Goal: Task Accomplishment & Management: Complete application form

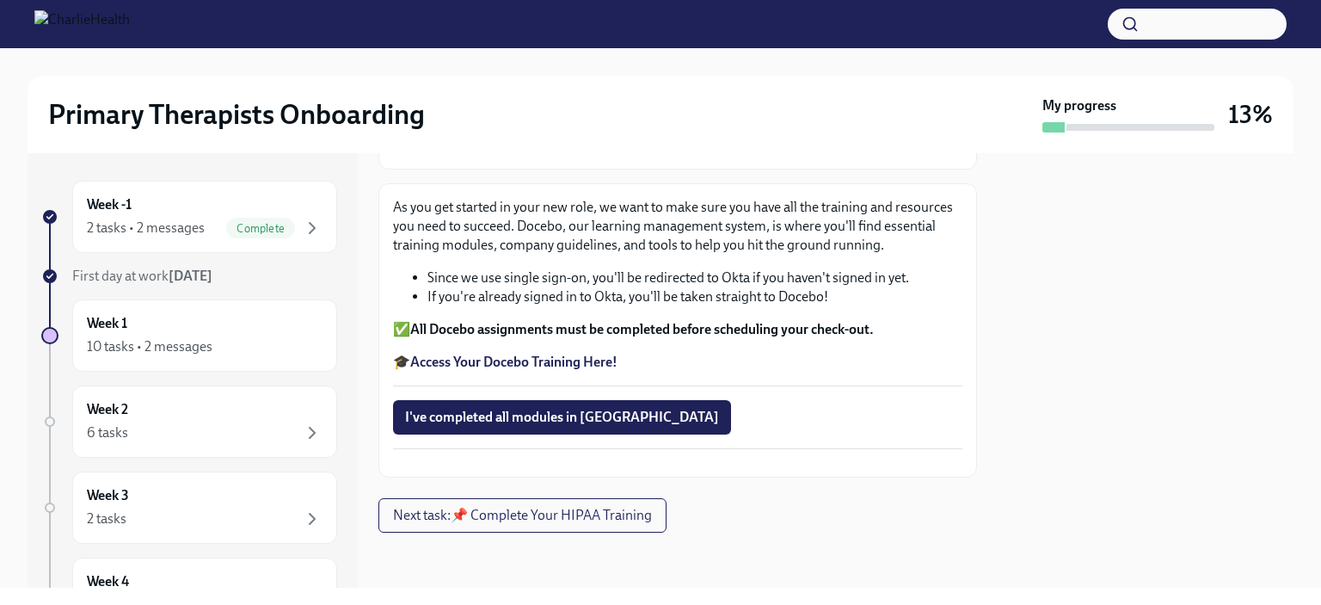
scroll to position [264, 0]
click at [595, 529] on button "Next task : 📌 Complete Your HIPAA Training" at bounding box center [522, 515] width 288 height 34
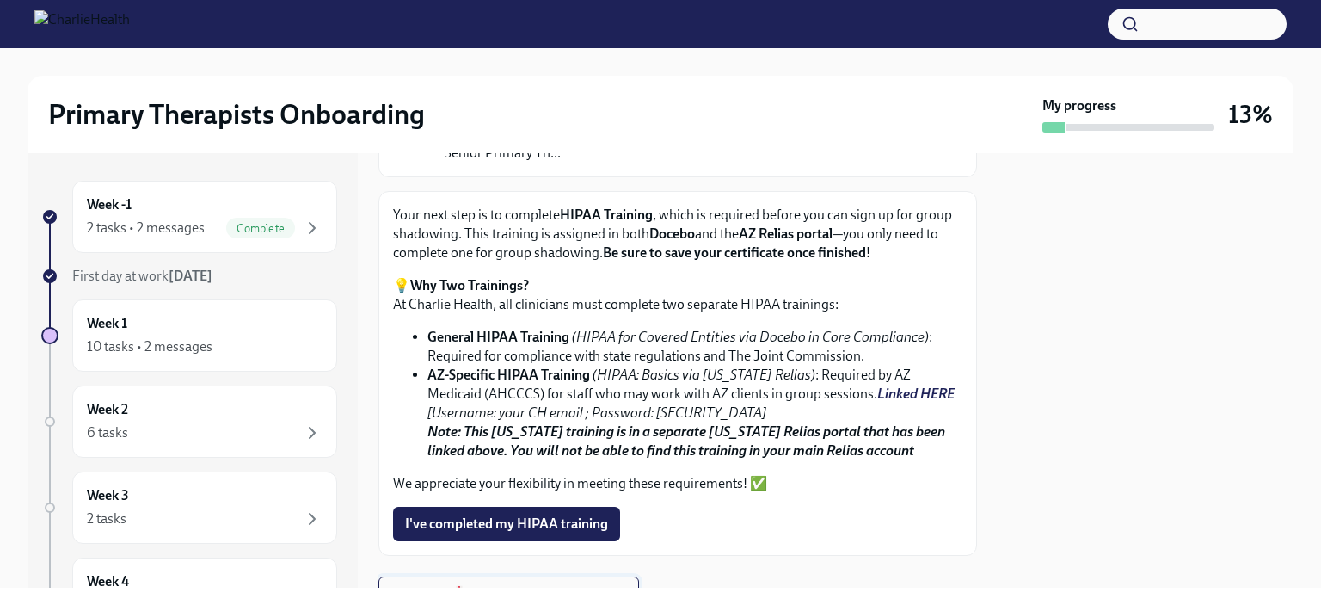
scroll to position [200, 0]
click at [595, 529] on span "I've completed my HIPAA training" at bounding box center [506, 523] width 203 height 17
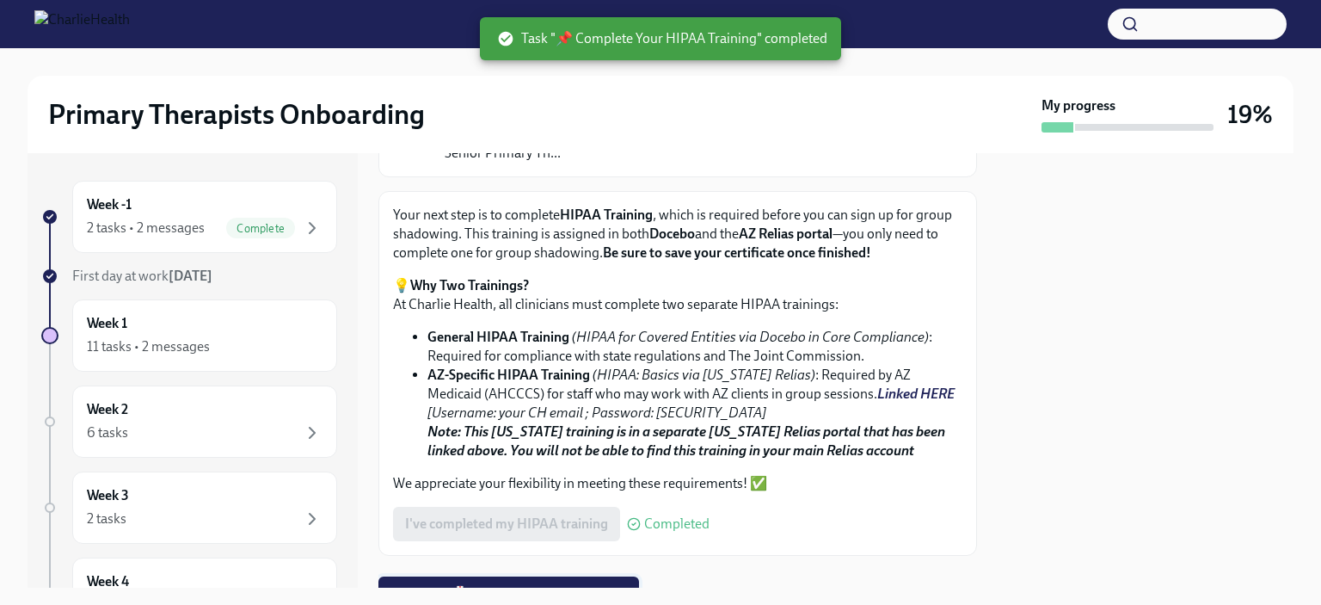
scroll to position [276, 0]
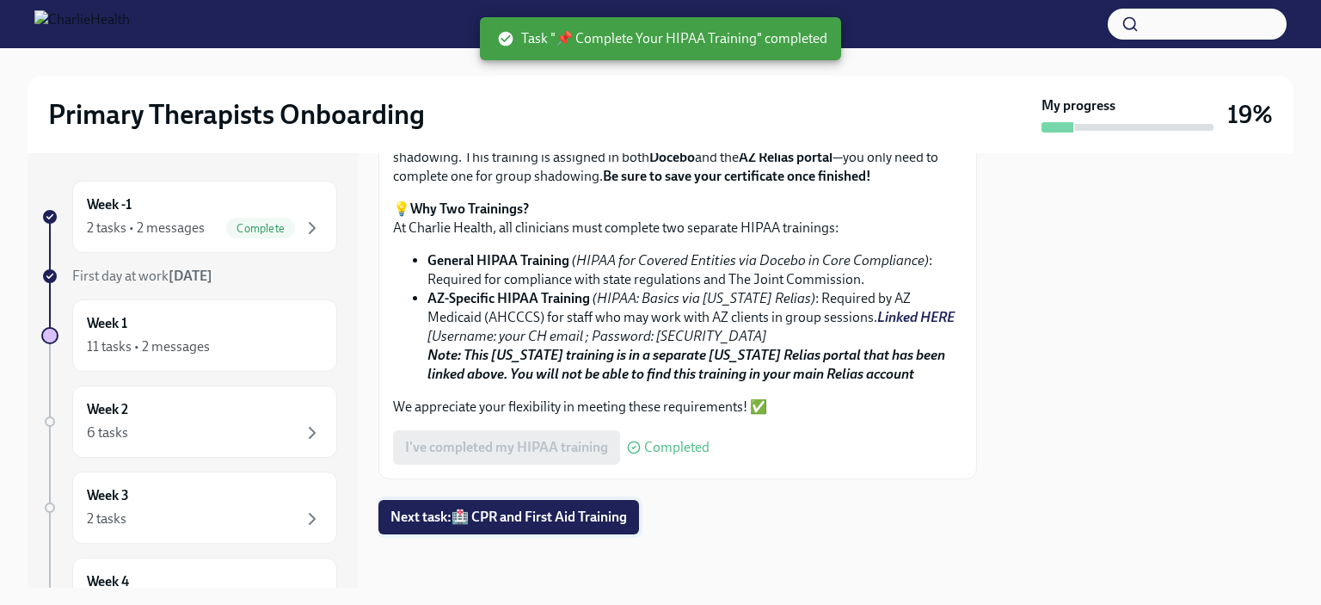
click at [595, 529] on button "Next task : 🏥 CPR and First Aid Training" at bounding box center [508, 517] width 261 height 34
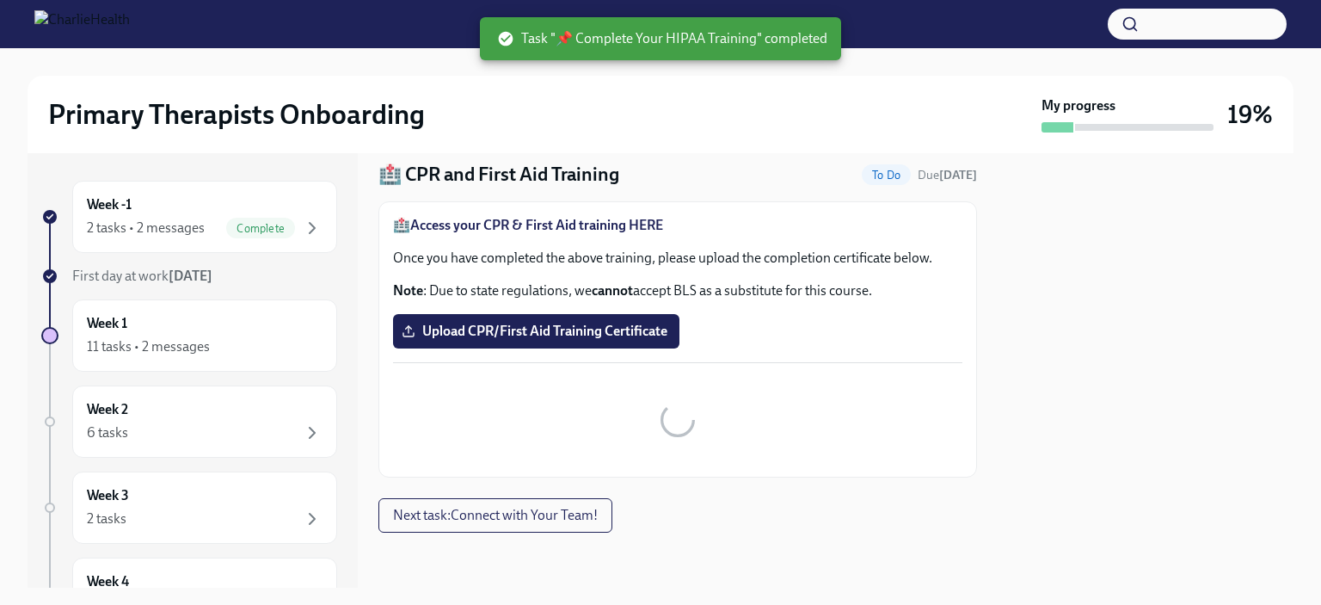
click at [595, 529] on div "🏥 CPR and First Aid Training To Do Due [DATE] 🏥 Access your CPR & First Aid tra…" at bounding box center [677, 329] width 599 height 405
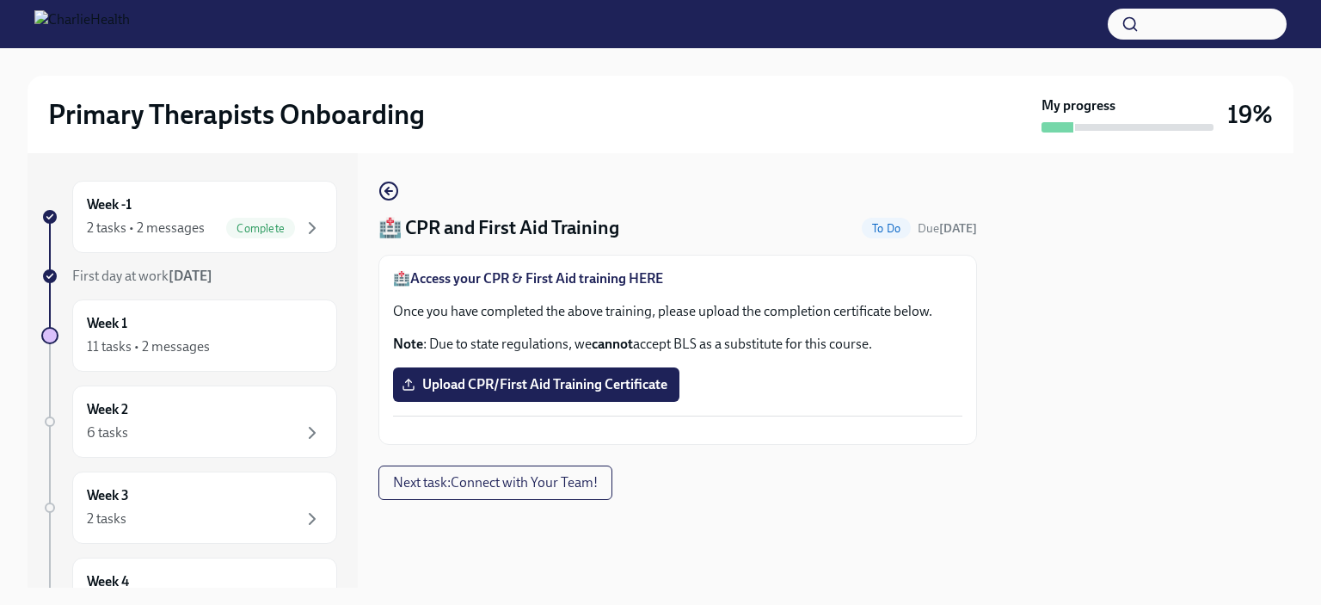
scroll to position [10, 0]
click at [235, 332] on div "Week 1 11 tasks • 2 messages" at bounding box center [205, 335] width 236 height 43
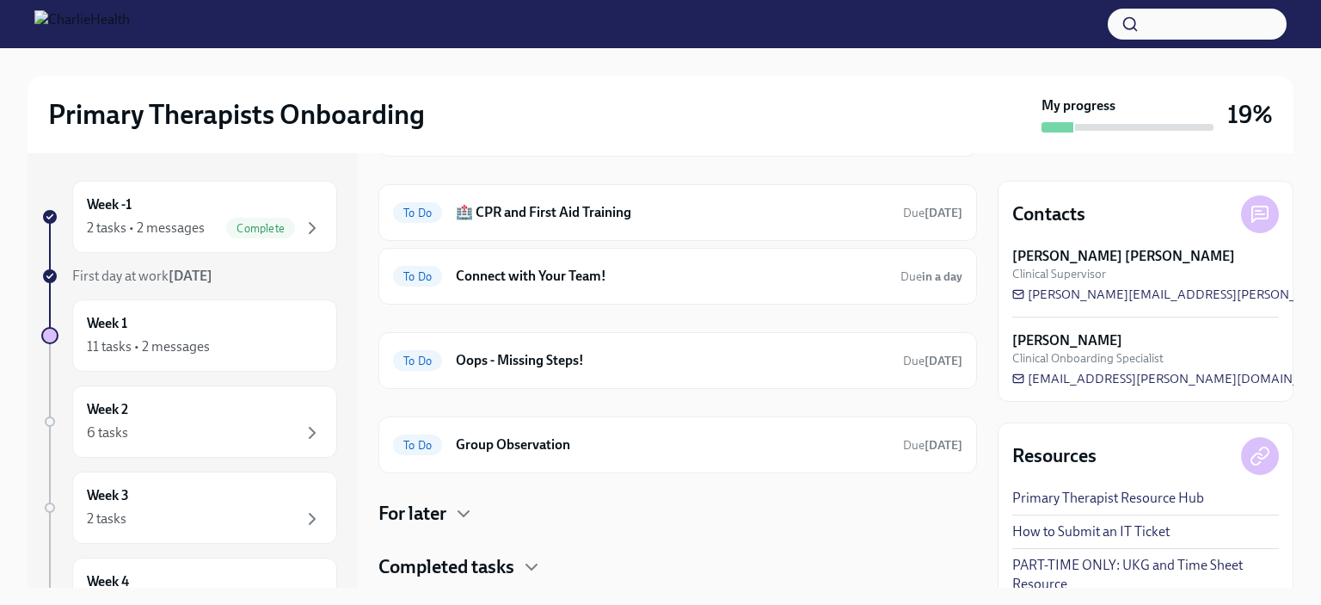
scroll to position [416, 0]
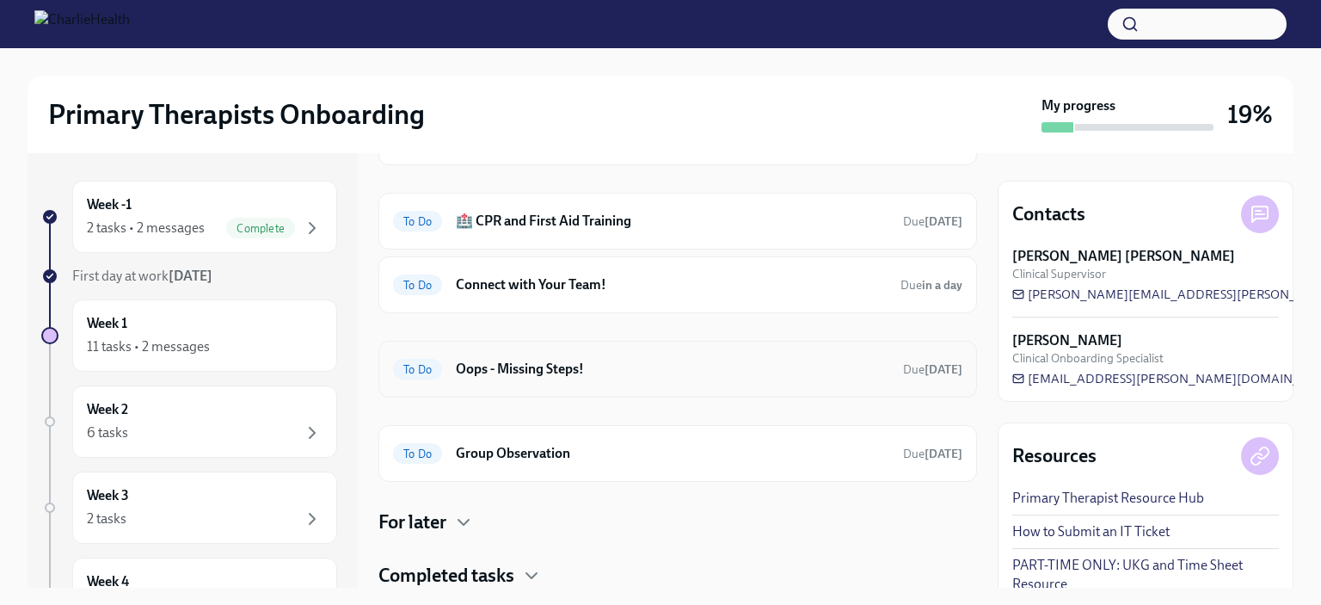
click at [503, 369] on h6 "Oops - Missing Steps!" at bounding box center [673, 369] width 434 height 19
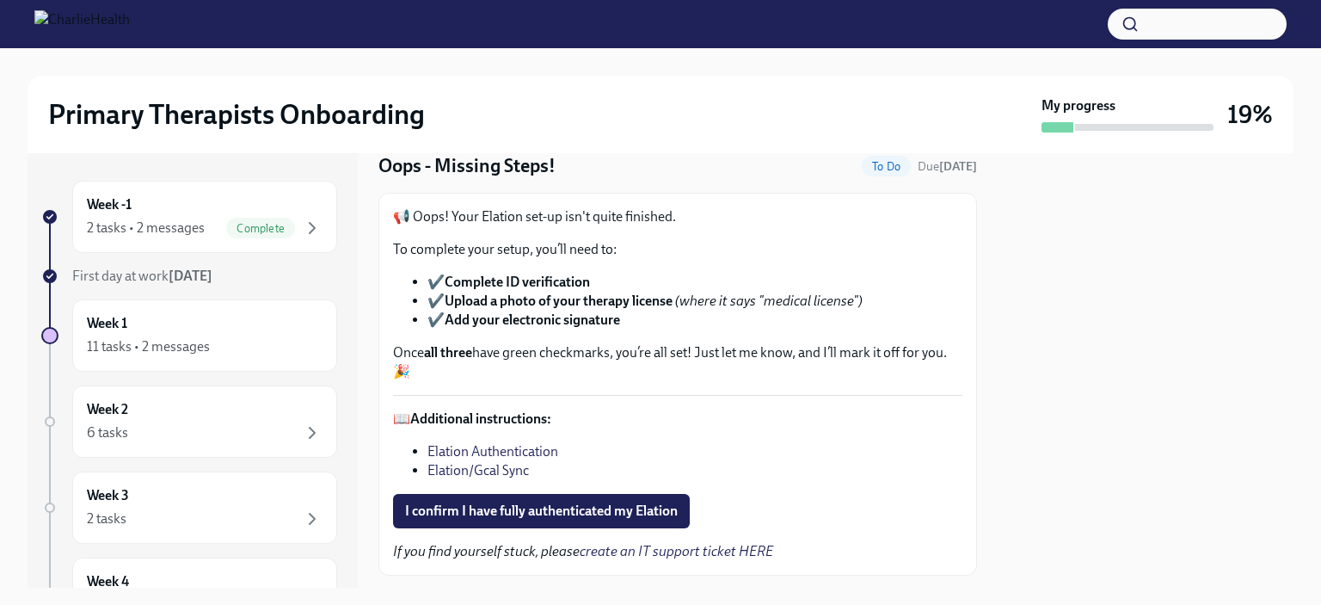
scroll to position [69, 0]
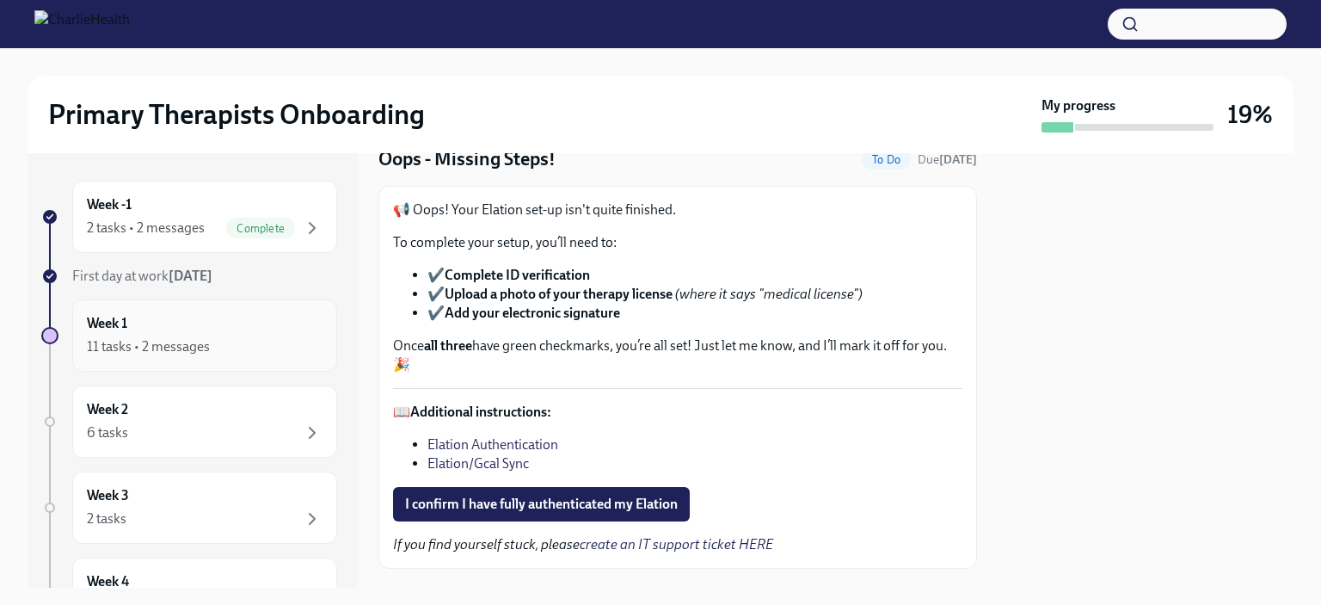
click at [165, 340] on div "11 tasks • 2 messages" at bounding box center [148, 346] width 123 height 19
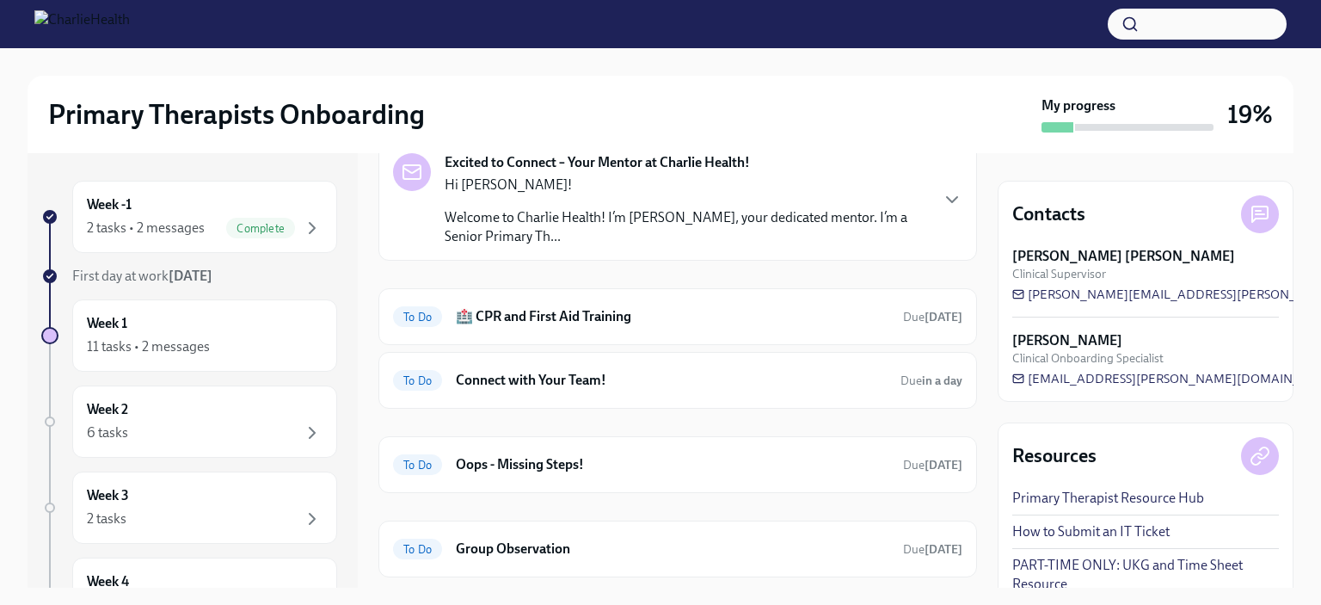
scroll to position [318, 0]
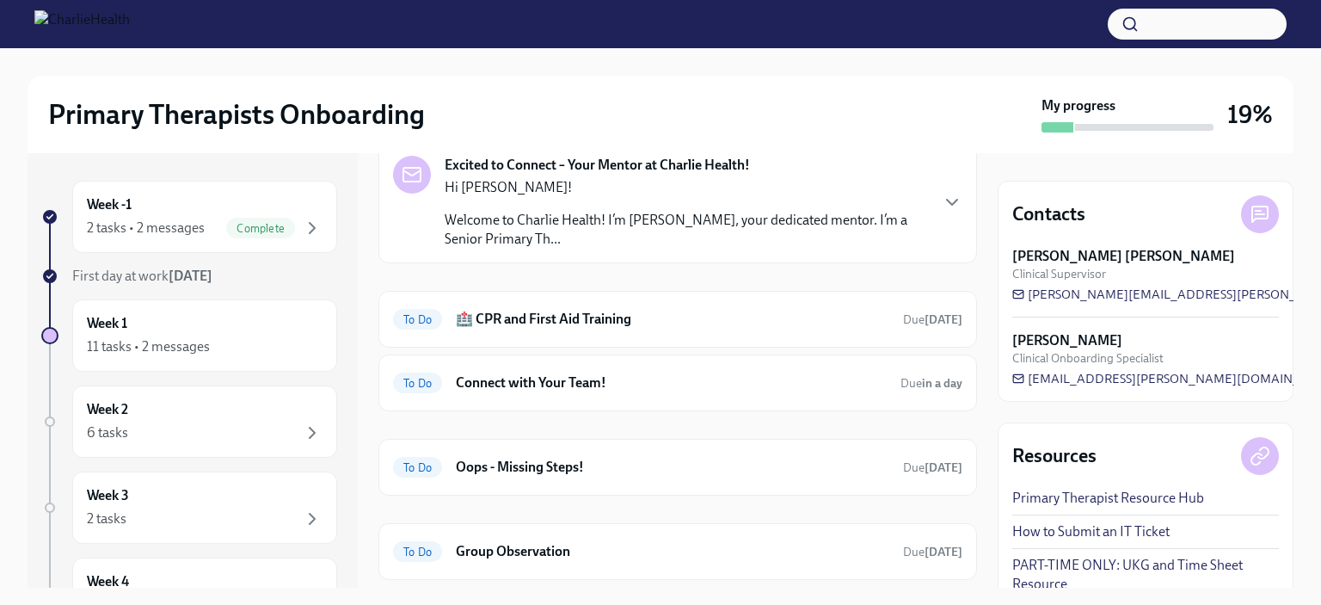
click at [538, 384] on h6 "Connect with Your Team!" at bounding box center [671, 382] width 431 height 19
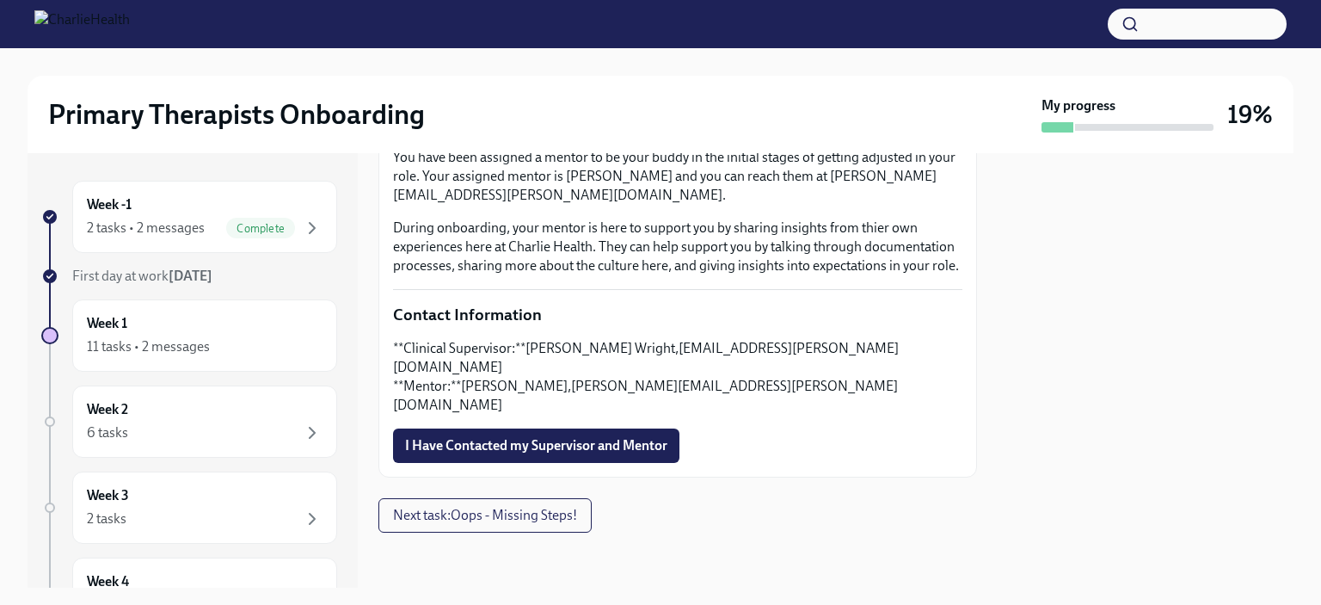
scroll to position [477, 0]
click at [524, 454] on span "I Have Contacted my Supervisor and Mentor" at bounding box center [536, 445] width 262 height 17
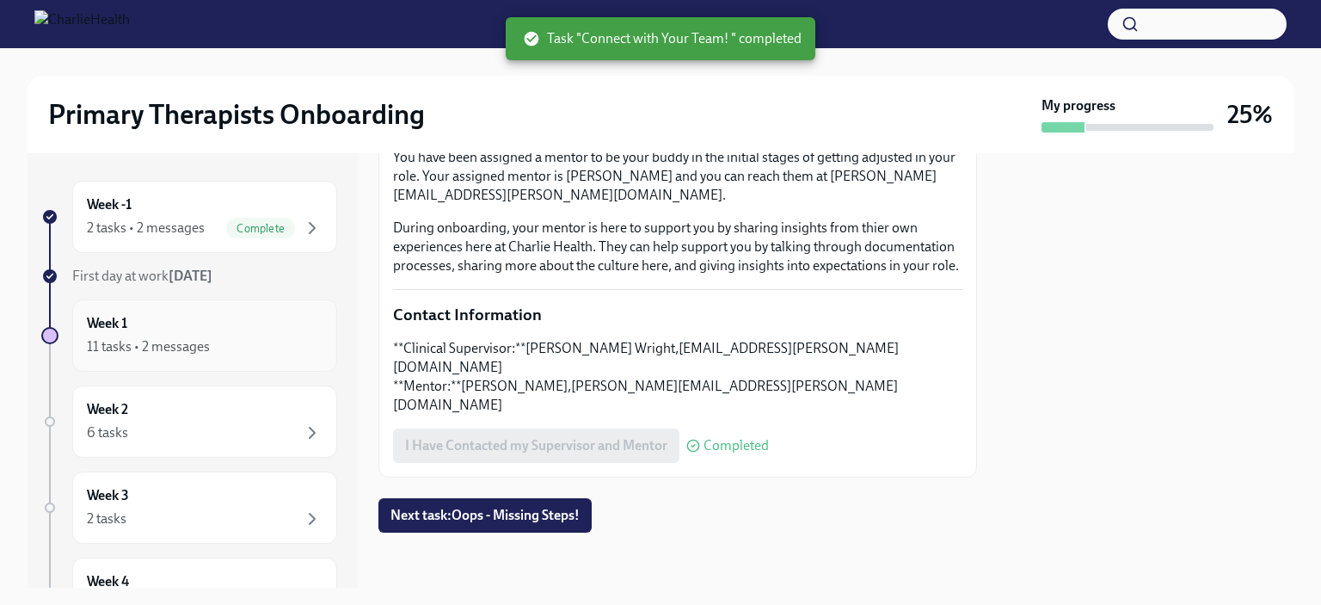
click at [169, 302] on div "Week 1 11 tasks • 2 messages" at bounding box center [204, 335] width 265 height 72
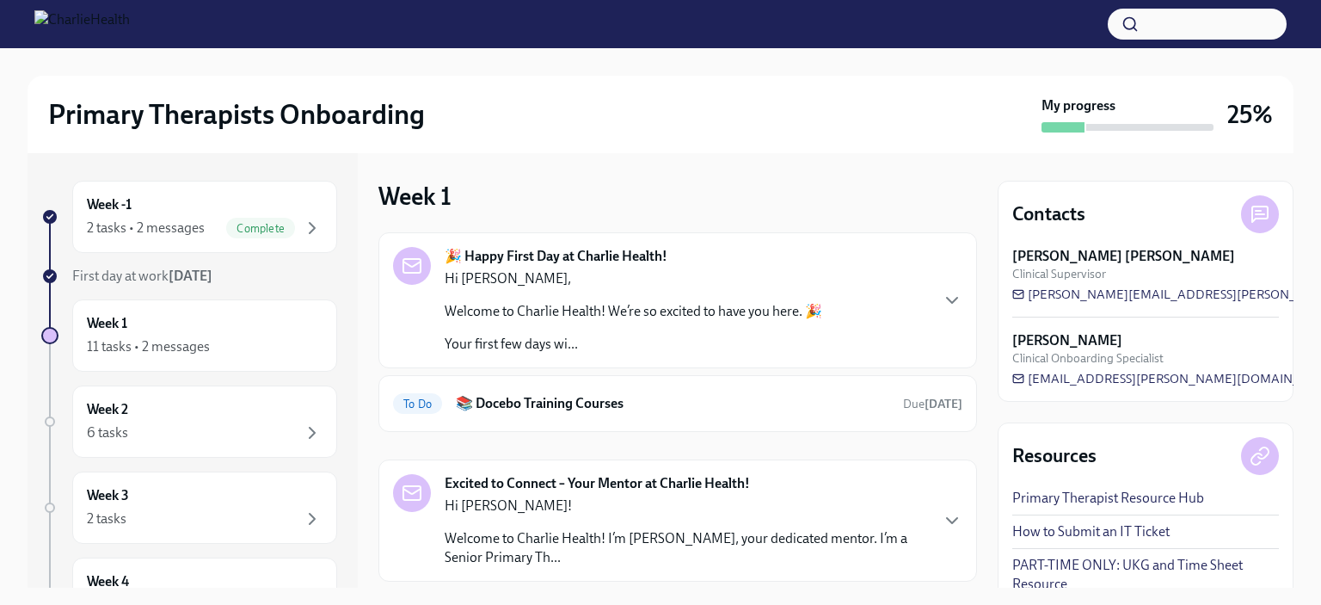
click at [459, 364] on div "🎉 Happy First Day at Charlie Health! Hi [PERSON_NAME], Welcome to Charlie Healt…" at bounding box center [677, 300] width 599 height 136
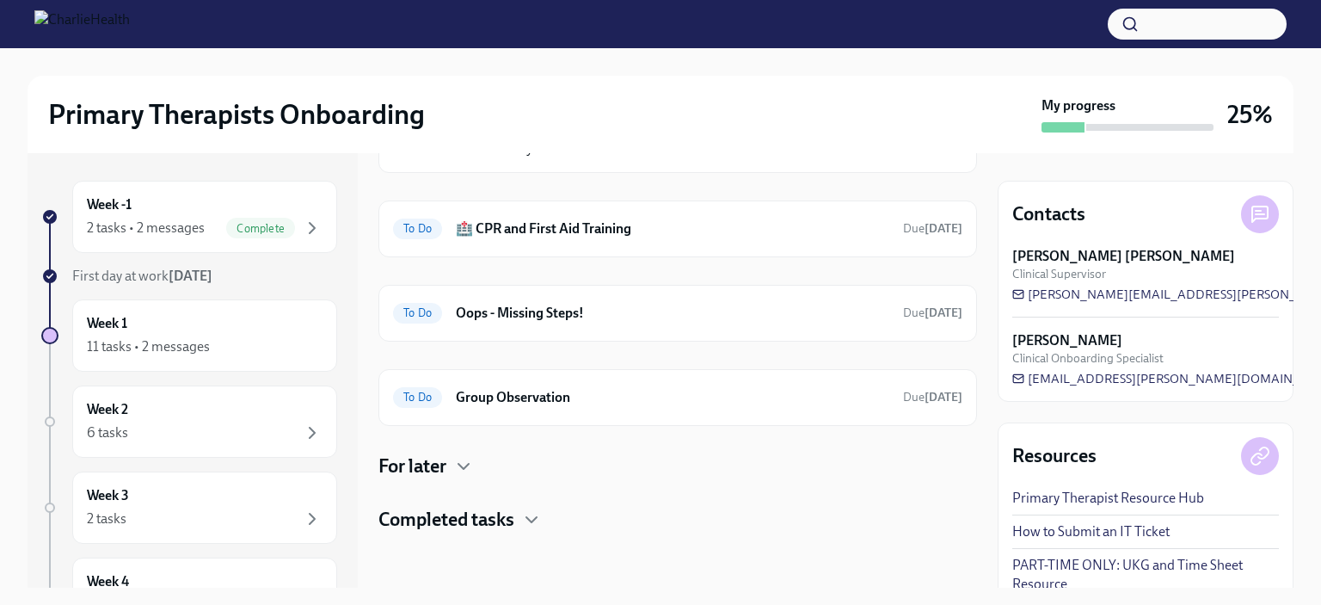
scroll to position [1751, 0]
click at [526, 323] on h6 "Oops - Missing Steps!" at bounding box center [673, 313] width 434 height 19
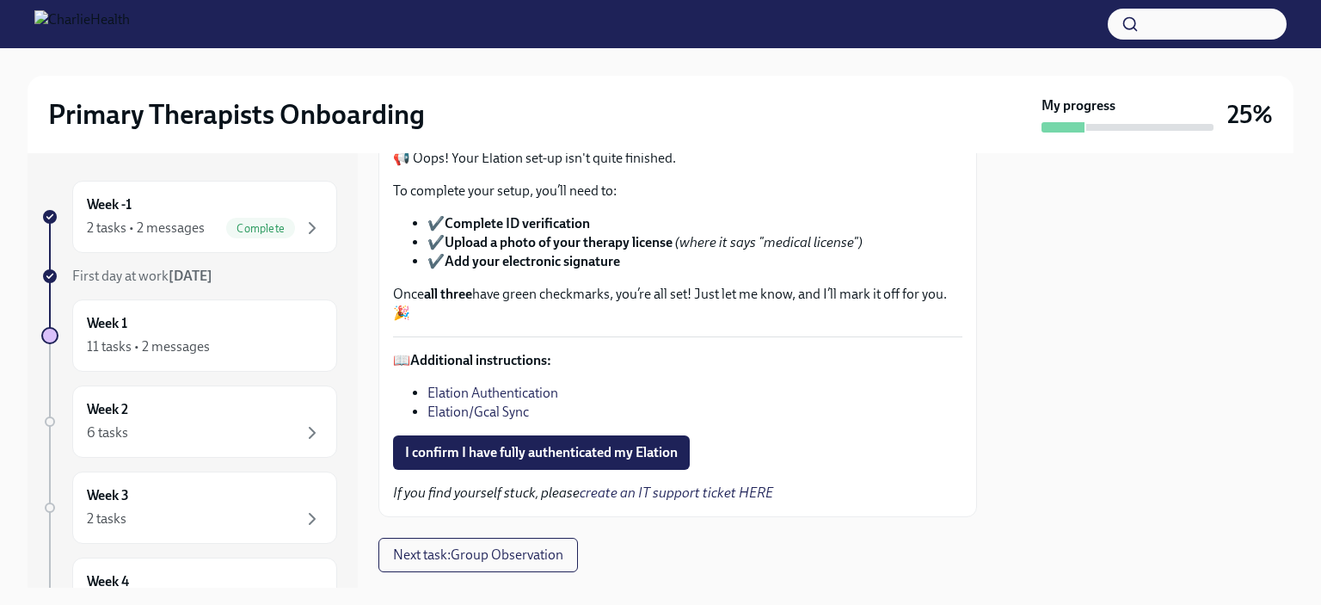
scroll to position [158, 0]
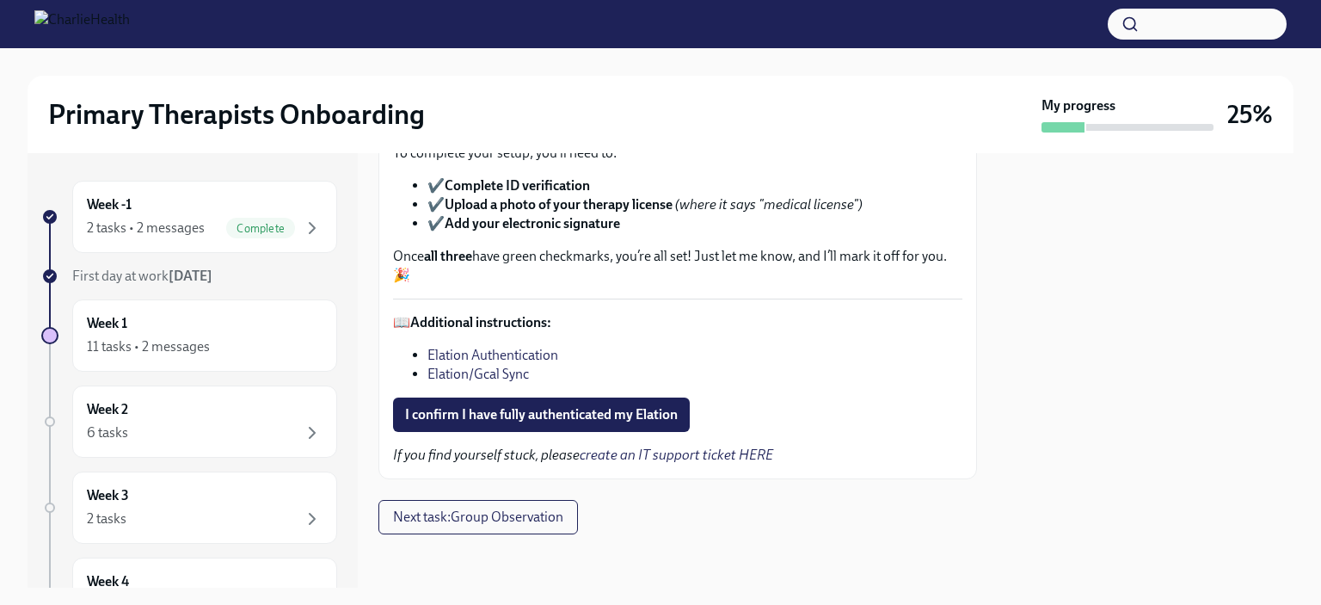
click at [192, 279] on strong "[DATE]" at bounding box center [191, 276] width 44 height 16
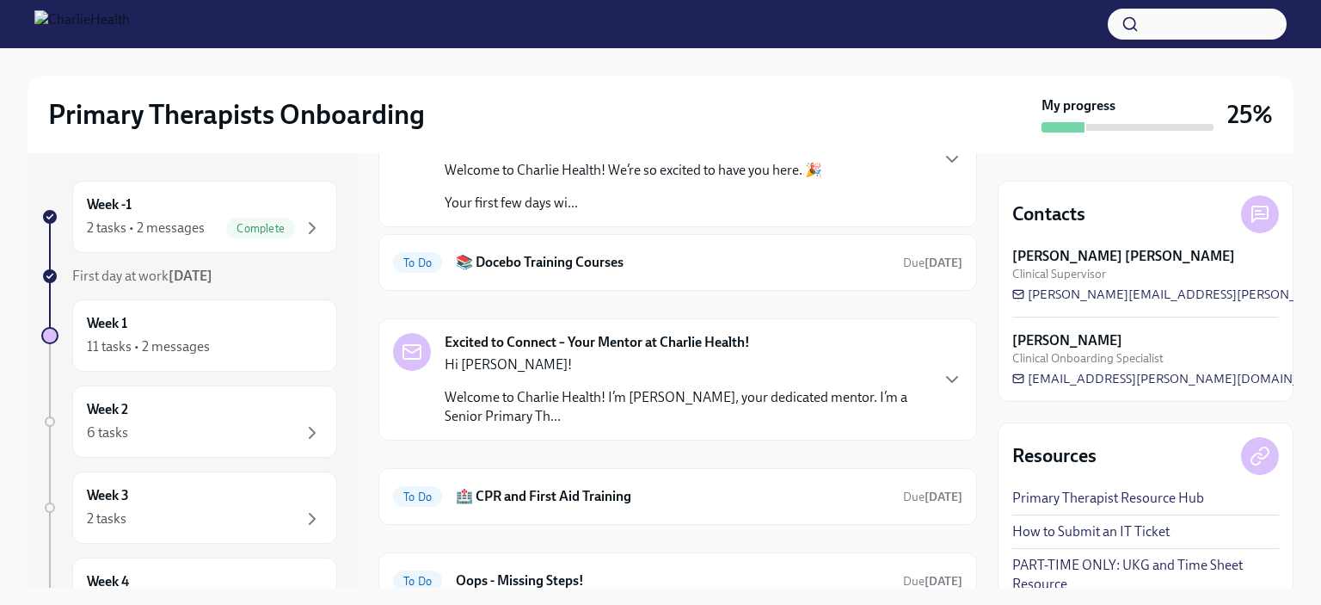
scroll to position [174, 0]
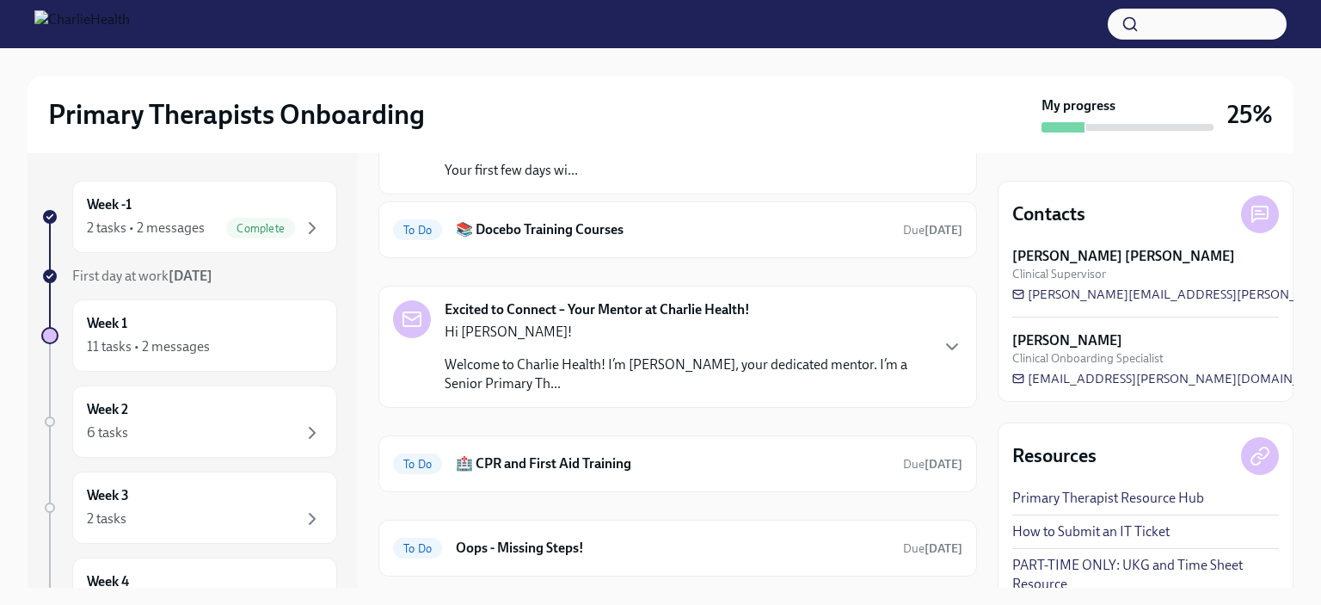
click at [614, 340] on p "Hi [PERSON_NAME]!" at bounding box center [686, 332] width 483 height 19
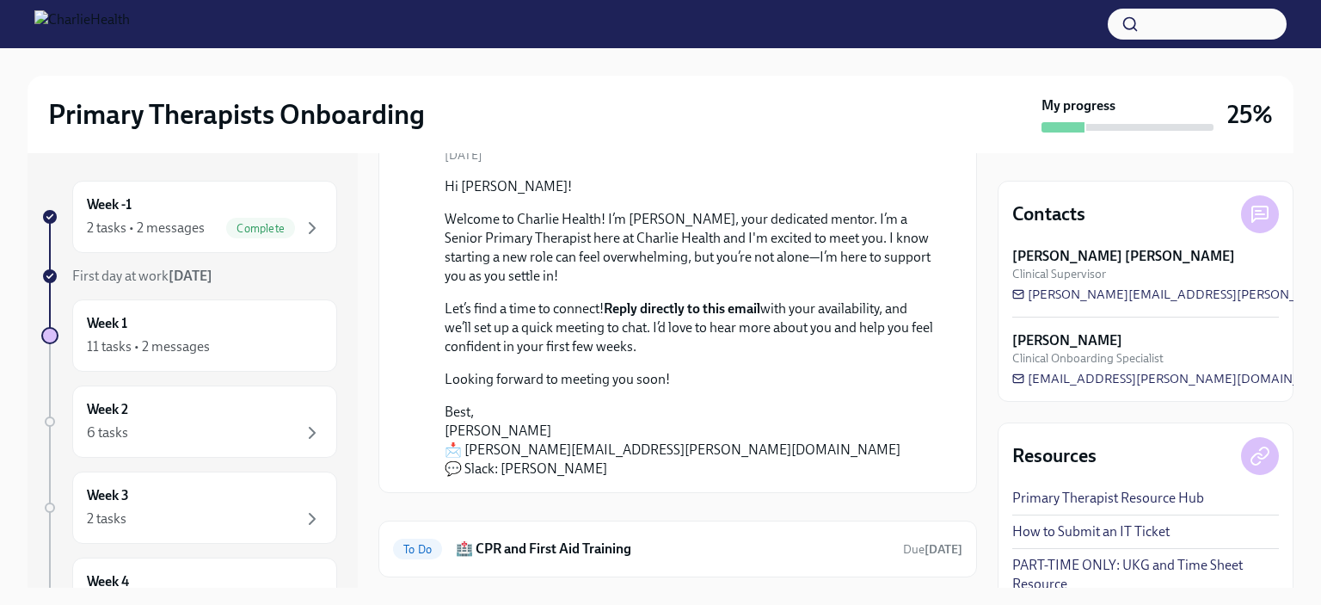
scroll to position [372, 0]
click at [614, 340] on p "Let’s find a time to connect! Reply directly to this email with your availabili…" at bounding box center [690, 327] width 490 height 57
click at [599, 254] on p "Welcome to Charlie Health! I’m [PERSON_NAME], your dedicated mentor. I’m a Seni…" at bounding box center [690, 248] width 490 height 76
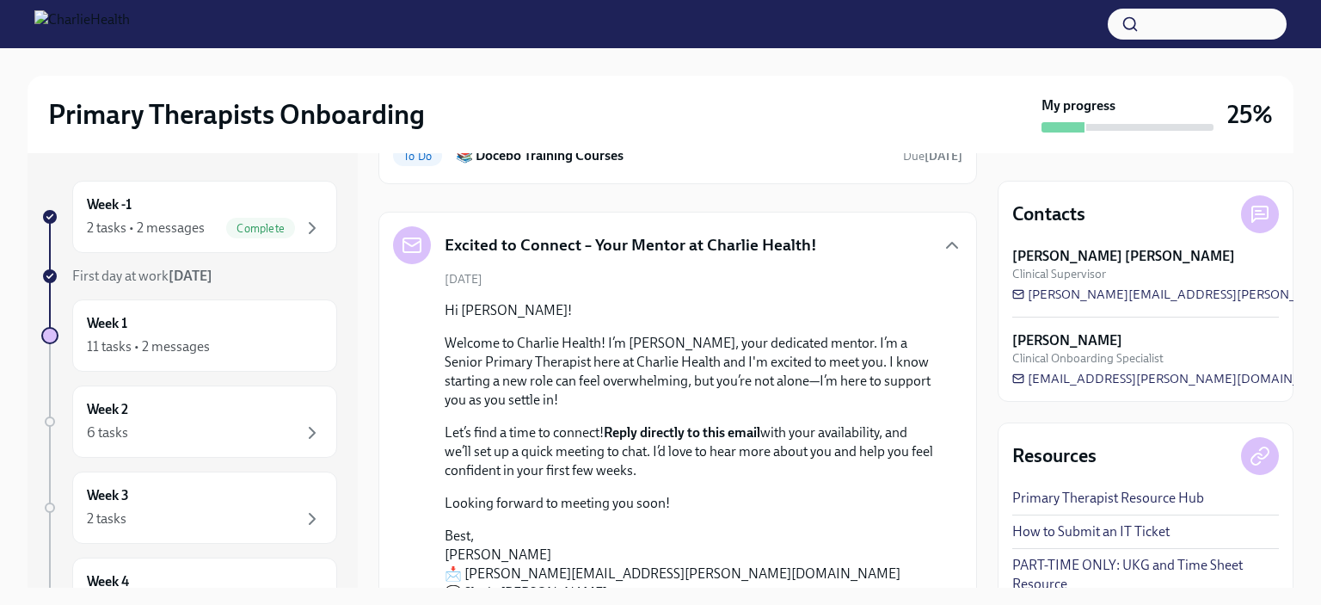
scroll to position [240, 0]
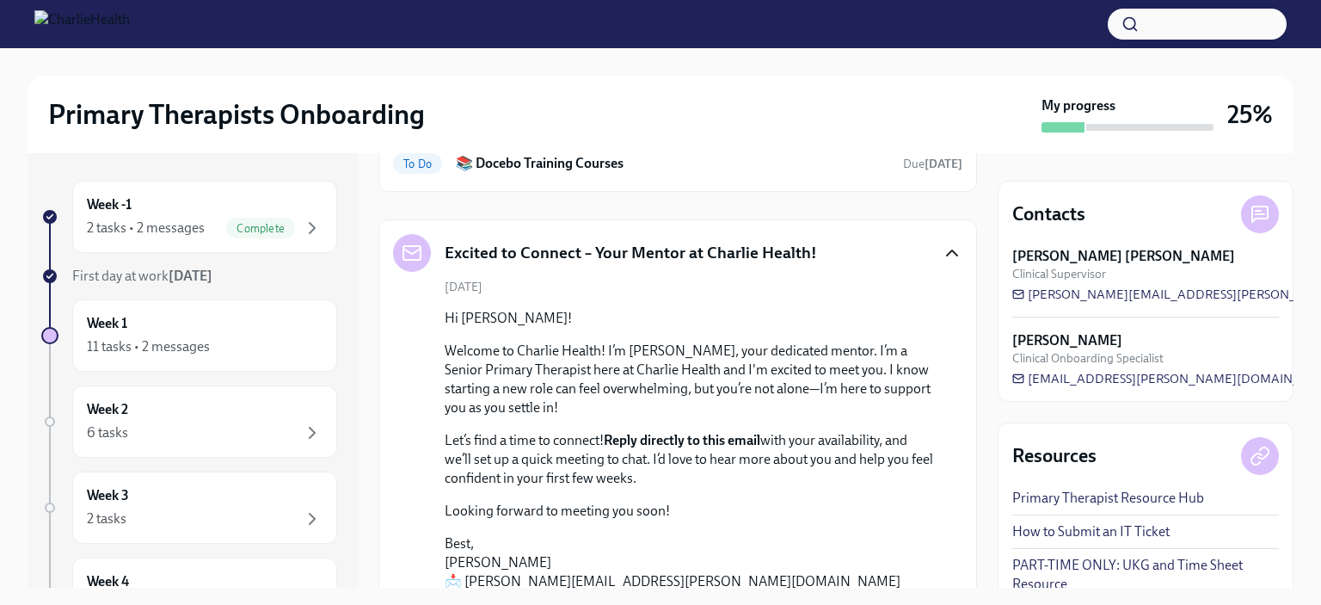
click at [942, 247] on icon "button" at bounding box center [952, 253] width 21 height 21
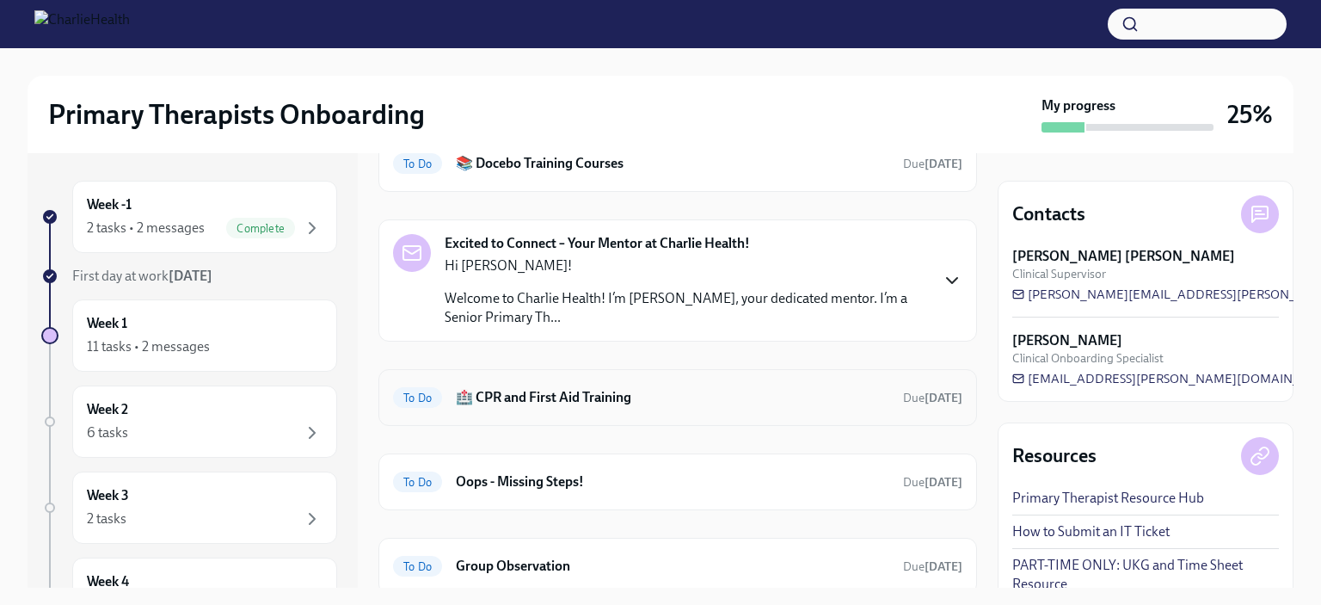
click at [644, 405] on div "To Do 🏥 CPR and First Aid Training Due [DATE]" at bounding box center [677, 398] width 569 height 28
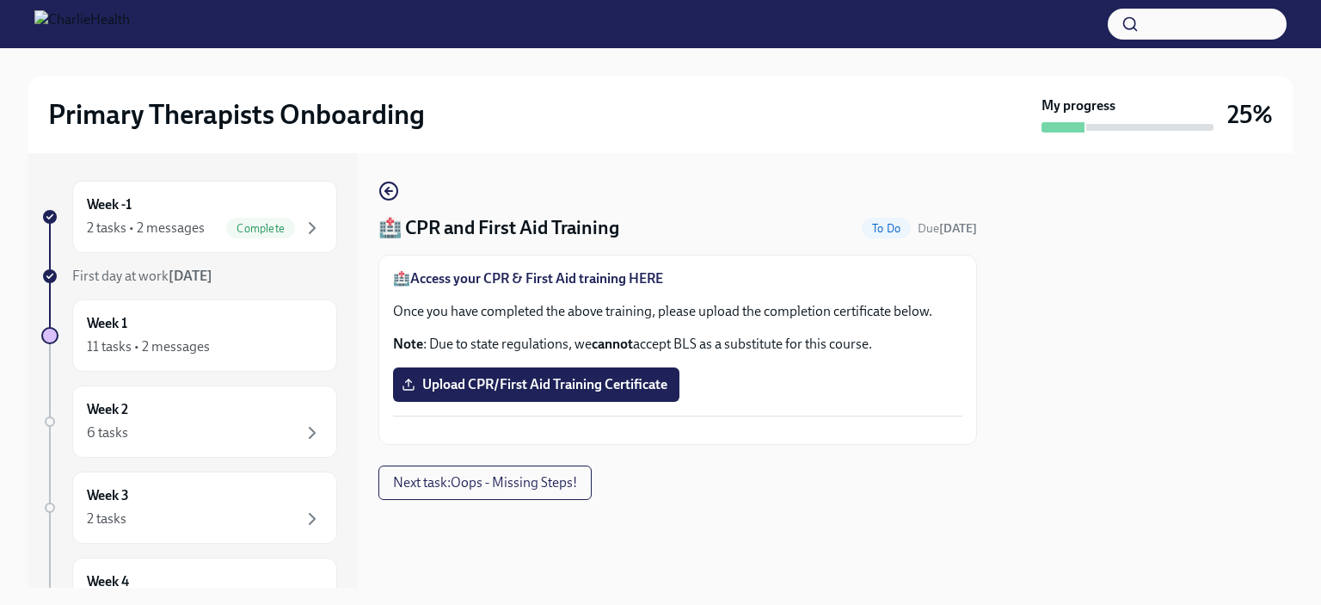
scroll to position [10, 0]
click at [386, 181] on icon "button" at bounding box center [388, 191] width 21 height 21
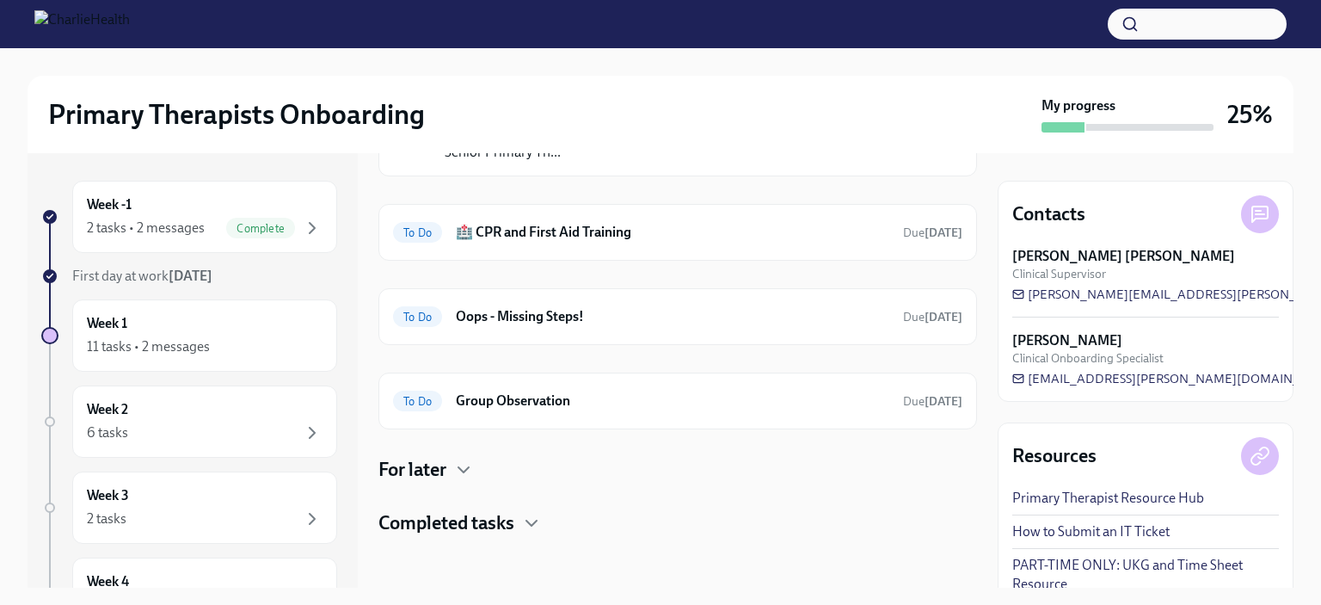
scroll to position [406, 0]
